Goal: Navigation & Orientation: Go to known website

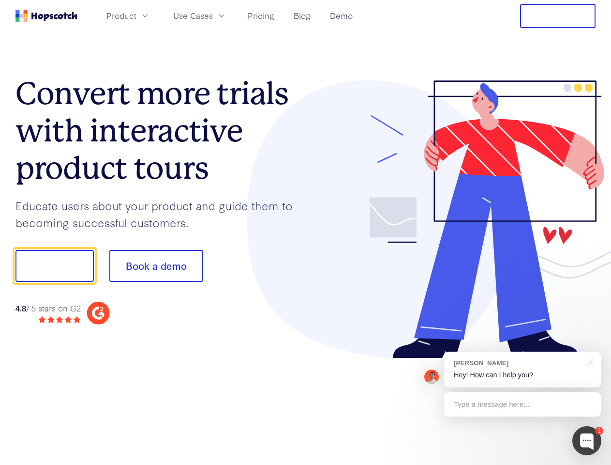
click at [306, 232] on div at bounding box center [451, 219] width 290 height 278
click at [137, 15] on span "Product" at bounding box center [121, 16] width 30 height 12
click at [213, 15] on span "Use Cases" at bounding box center [193, 16] width 40 height 12
click at [558, 16] on button "Free Trial" at bounding box center [558, 16] width 76 height 24
click at [54, 266] on button "Show me!" at bounding box center [54, 266] width 78 height 32
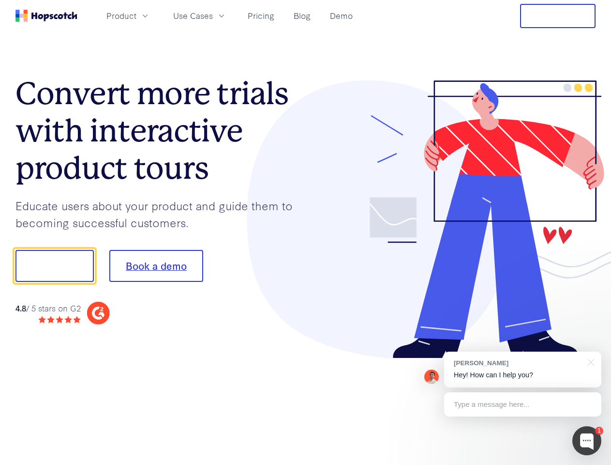
click at [156, 266] on button "Book a demo" at bounding box center [156, 266] width 94 height 32
click at [587, 441] on div at bounding box center [587, 440] width 29 height 29
click at [523, 369] on div "[PERSON_NAME] Hey! How can I help you?" at bounding box center [522, 369] width 157 height 36
click at [590, 361] on div at bounding box center [511, 264] width 182 height 323
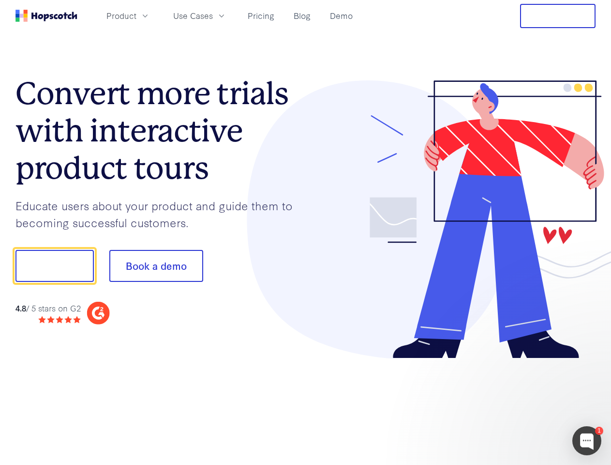
click at [523, 404] on div at bounding box center [511, 329] width 182 height 193
